Goal: Information Seeking & Learning: Learn about a topic

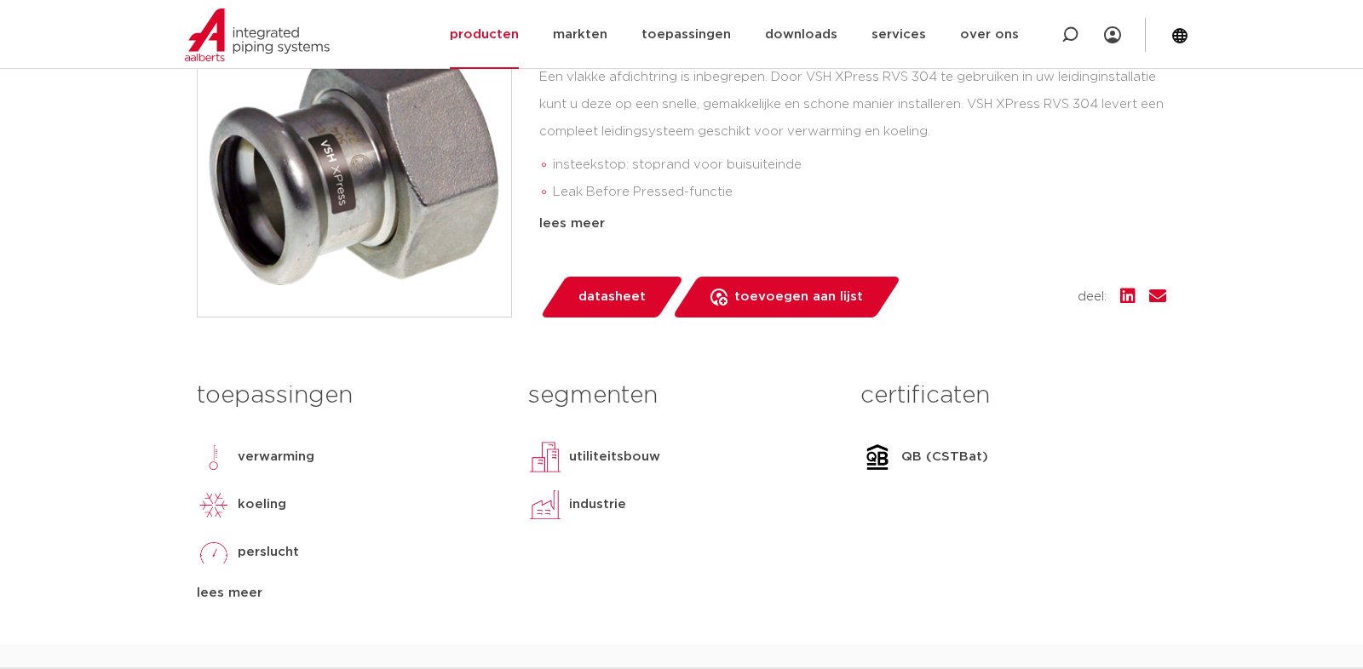
scroll to position [756, 0]
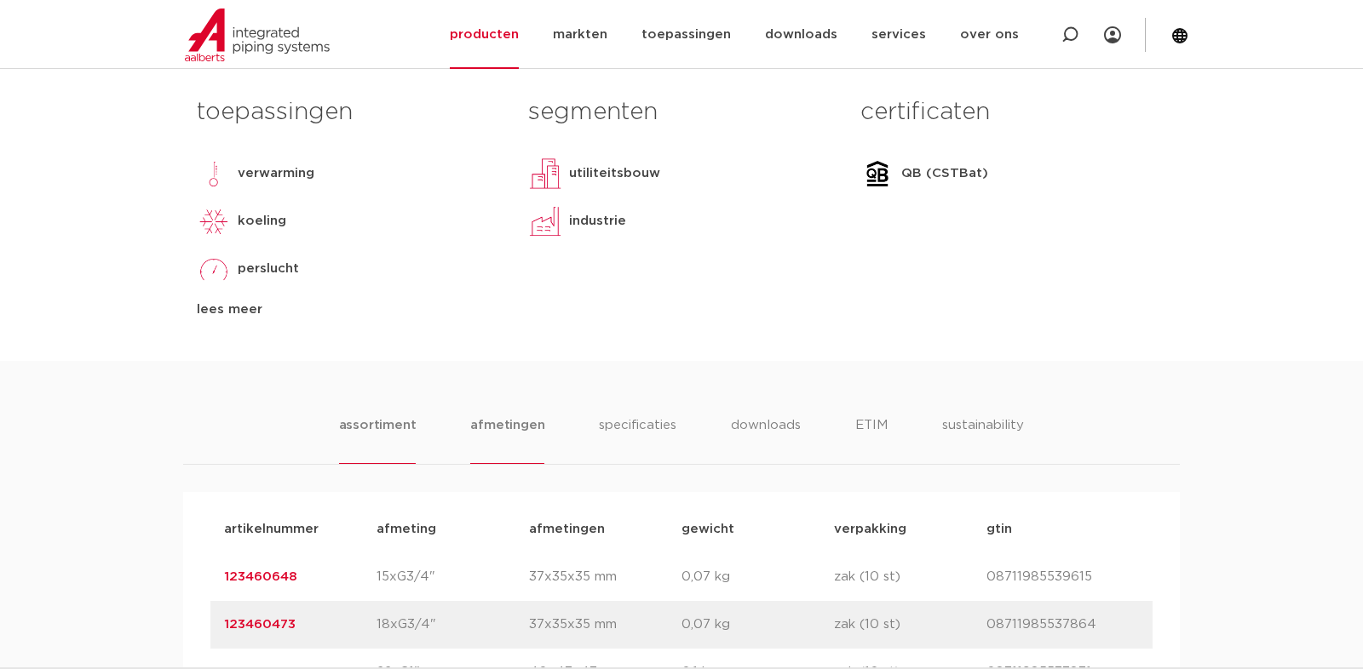
click at [528, 434] on li "afmetingen" at bounding box center [507, 440] width 74 height 49
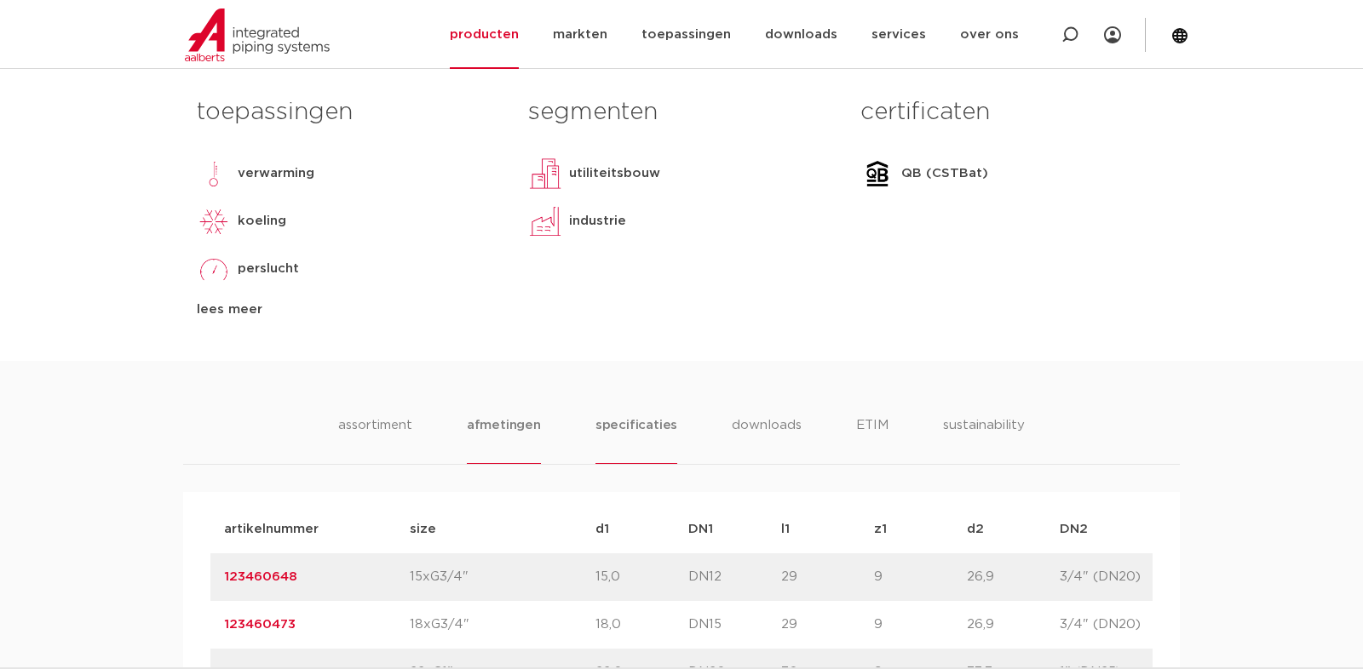
click at [600, 431] on li "specificaties" at bounding box center [636, 440] width 82 height 49
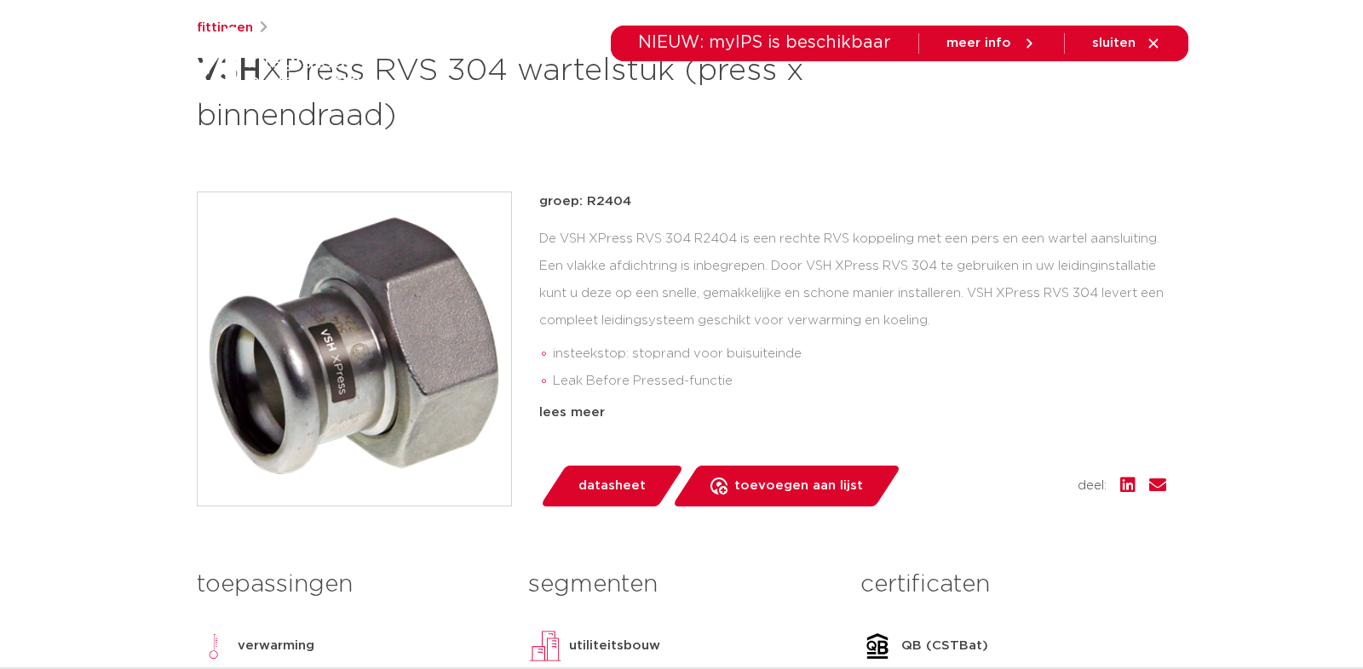
scroll to position [0, 0]
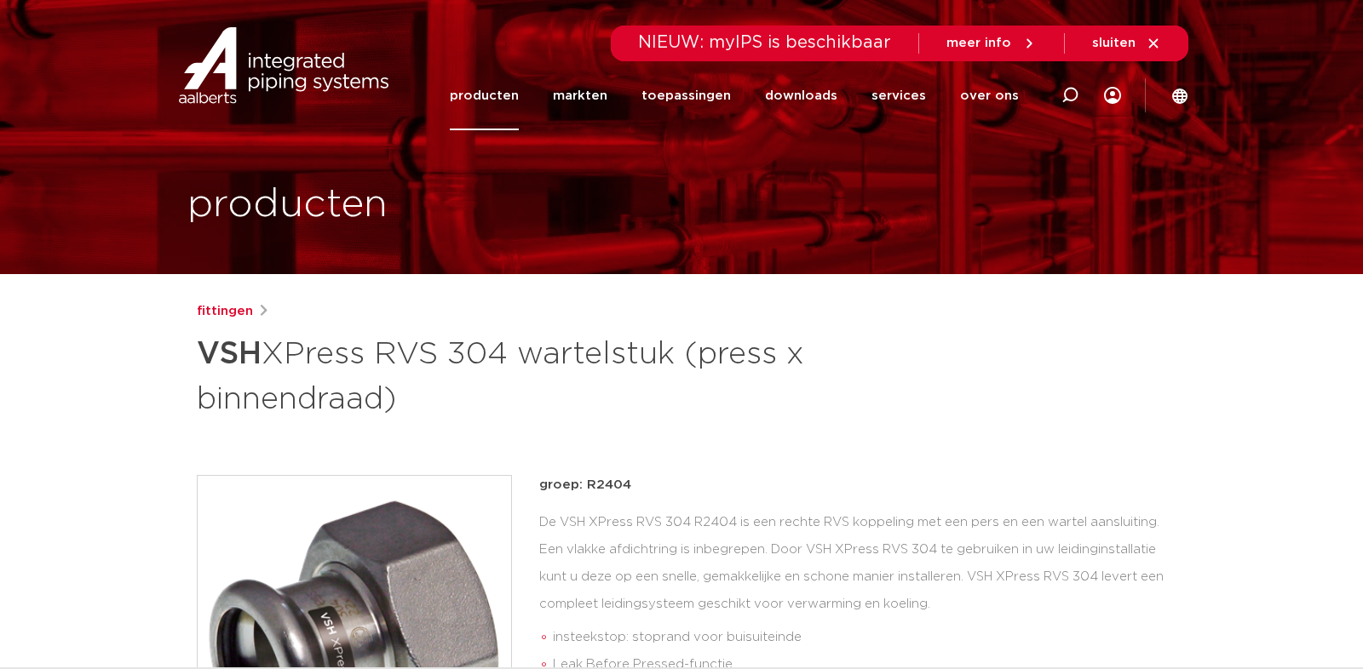
click at [519, 101] on link "producten" at bounding box center [484, 95] width 69 height 69
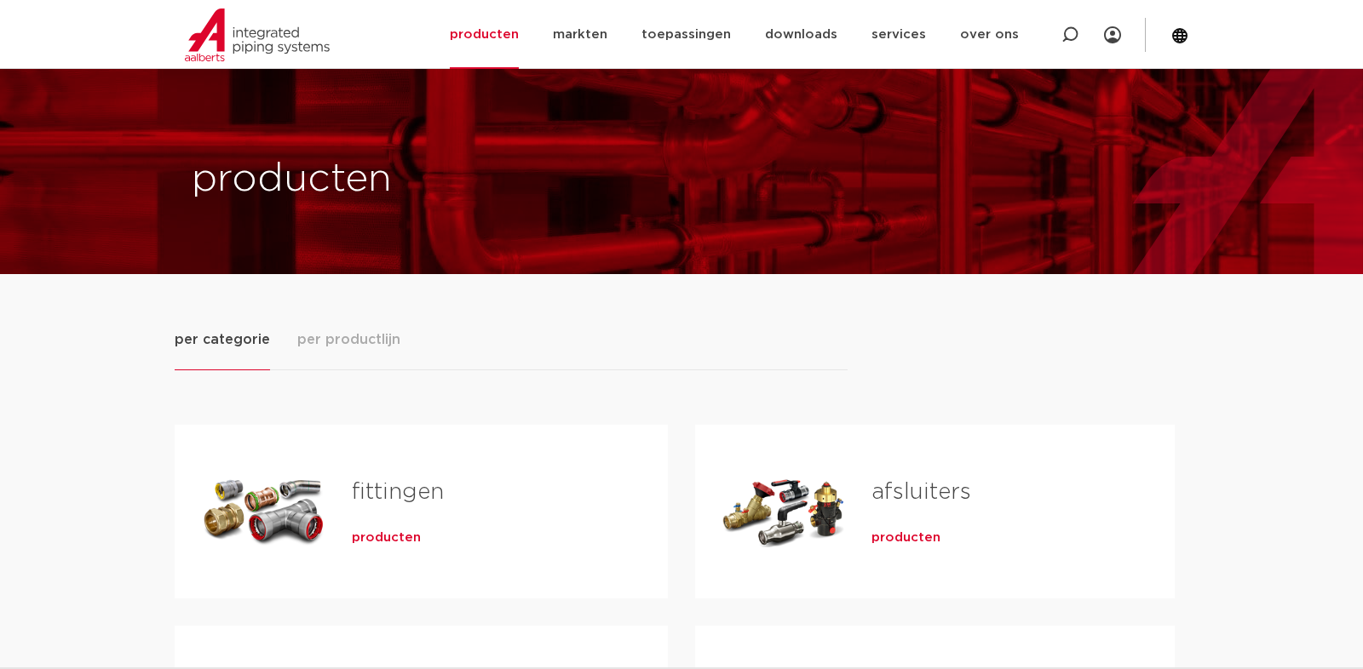
scroll to position [189, 0]
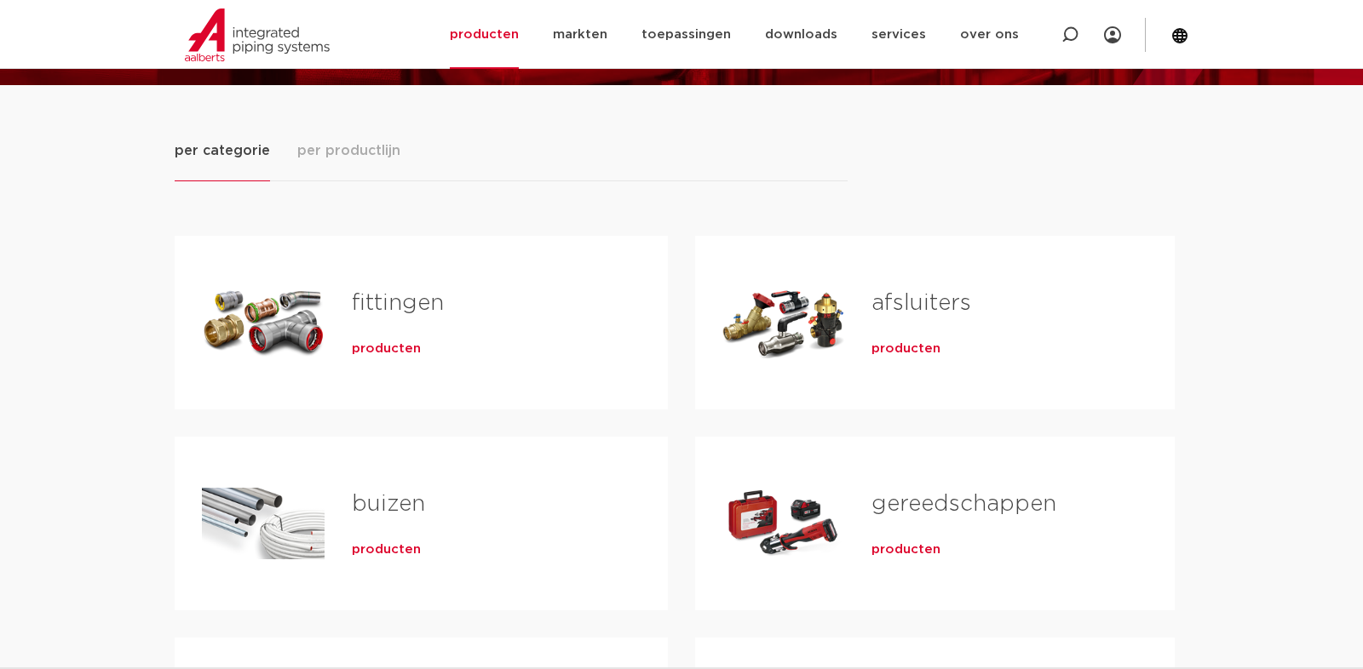
click at [405, 471] on div "buizen producten" at bounding box center [482, 523] width 316 height 119
click at [386, 493] on link "buizen" at bounding box center [388, 504] width 73 height 22
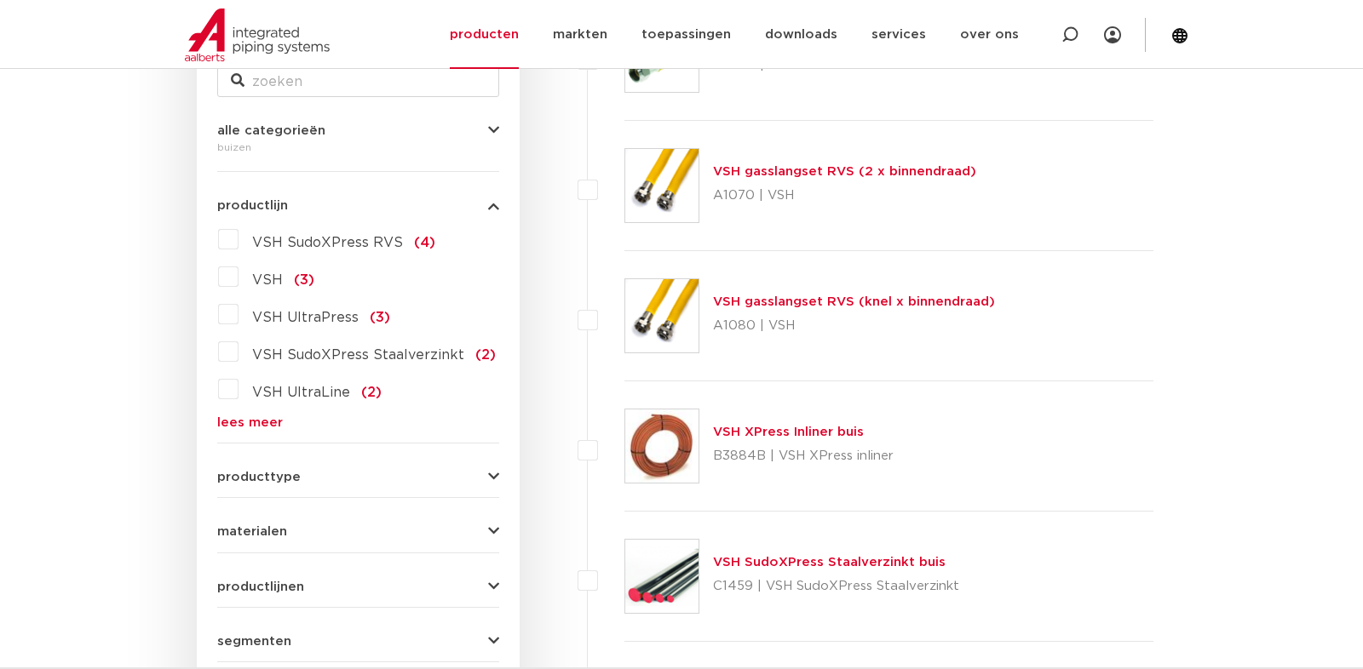
scroll to position [473, 0]
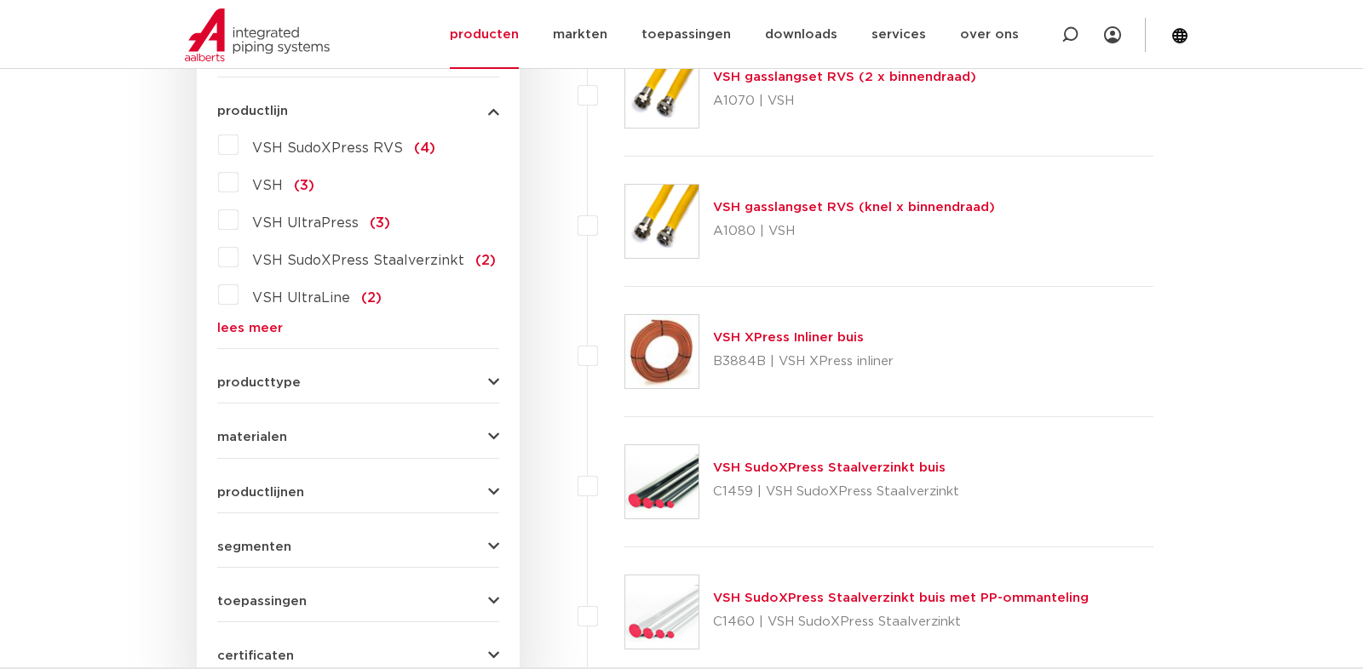
click at [238, 179] on label "VSH (3)" at bounding box center [276, 182] width 76 height 27
click at [0, 0] on input "VSH (3)" at bounding box center [0, 0] width 0 height 0
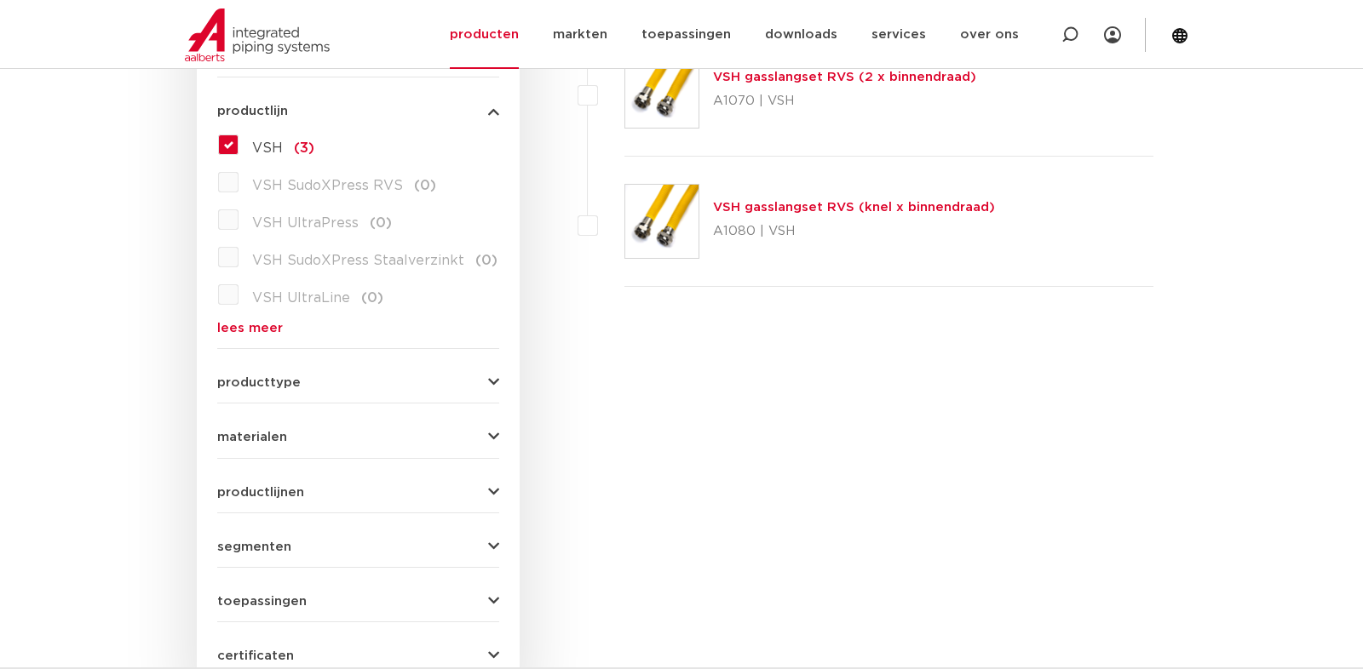
click at [238, 146] on label "VSH (3)" at bounding box center [276, 144] width 76 height 27
click at [0, 0] on input "VSH (3)" at bounding box center [0, 0] width 0 height 0
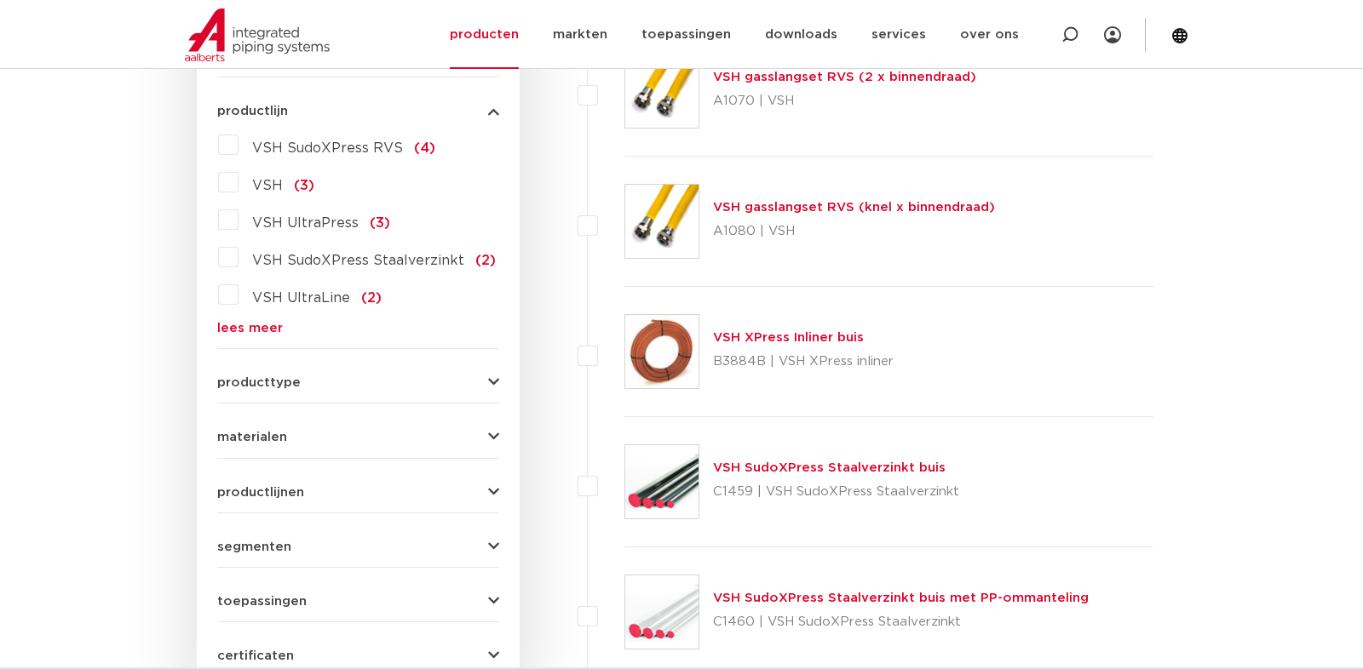
click at [409, 440] on button "materialen" at bounding box center [358, 437] width 282 height 13
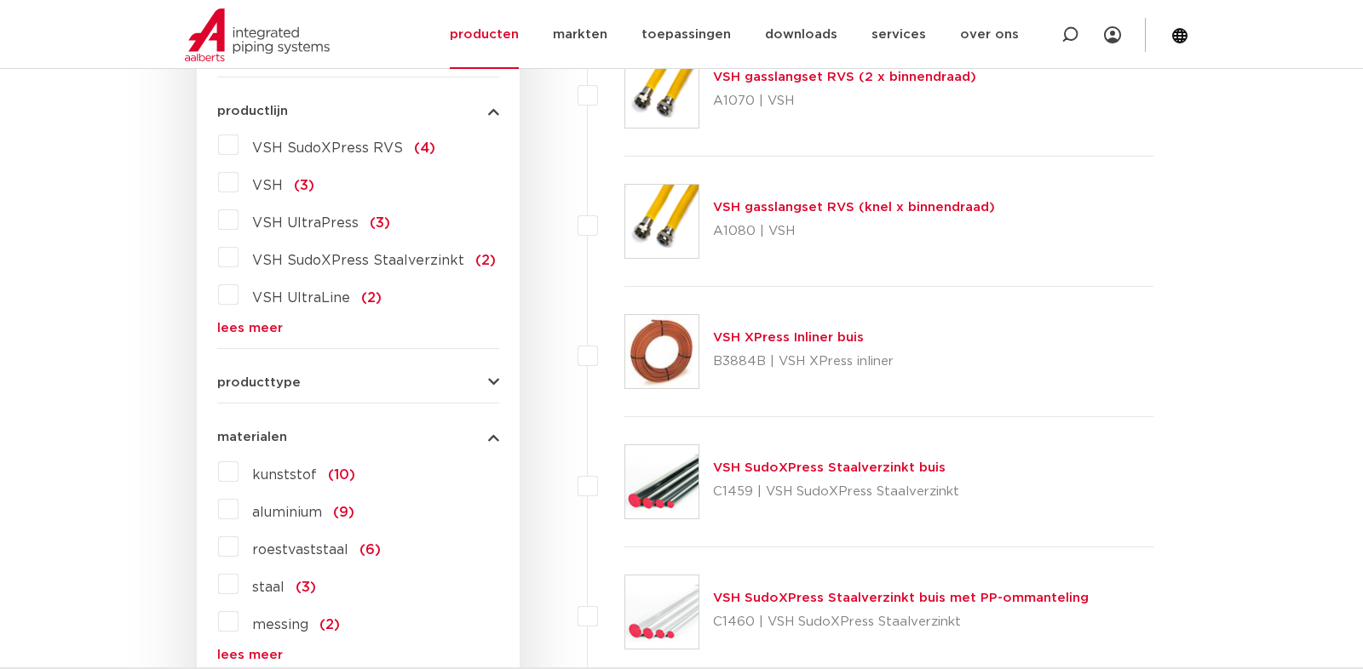
click at [238, 582] on label "staal (3)" at bounding box center [277, 584] width 78 height 27
click at [0, 0] on input "staal (3)" at bounding box center [0, 0] width 0 height 0
